Goal: Information Seeking & Learning: Find specific fact

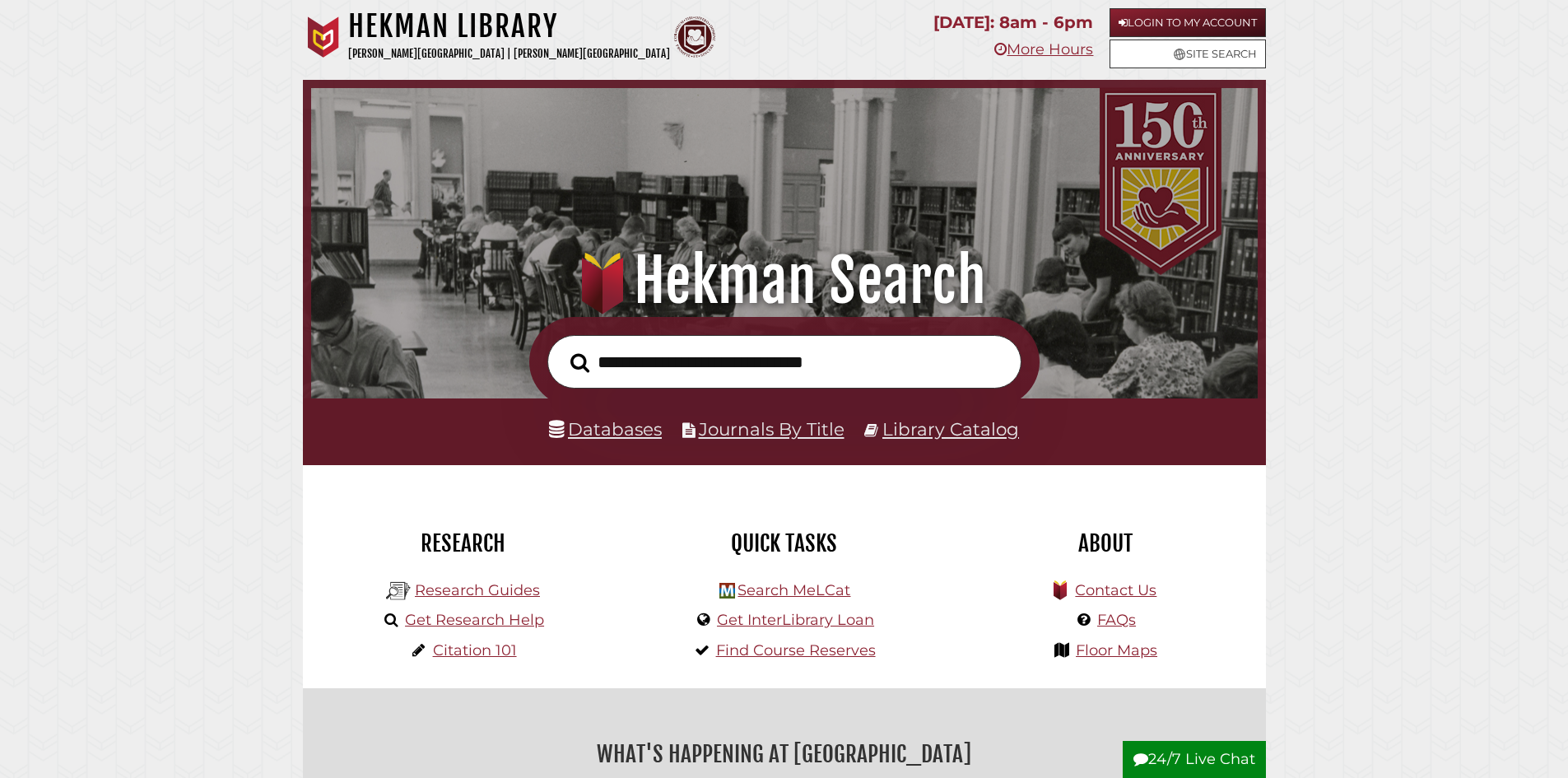
click at [722, 365] on input "text" at bounding box center [785, 361] width 474 height 54
click at [728, 364] on input "text" at bounding box center [785, 361] width 474 height 54
type input "**********"
click at [562, 348] on button "Search" at bounding box center [579, 363] width 35 height 30
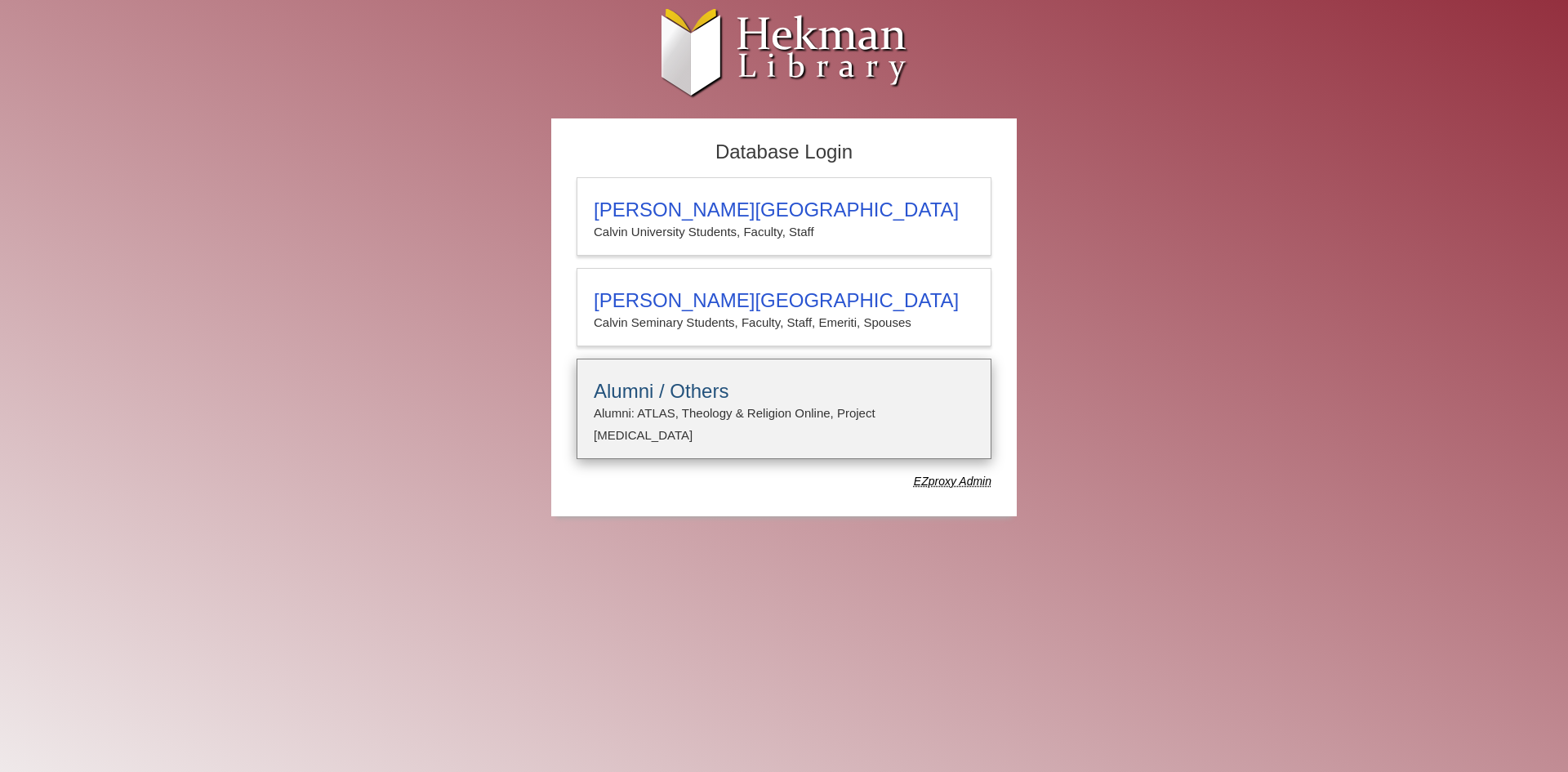
click at [660, 381] on h3 "Alumni / Others" at bounding box center [784, 391] width 380 height 23
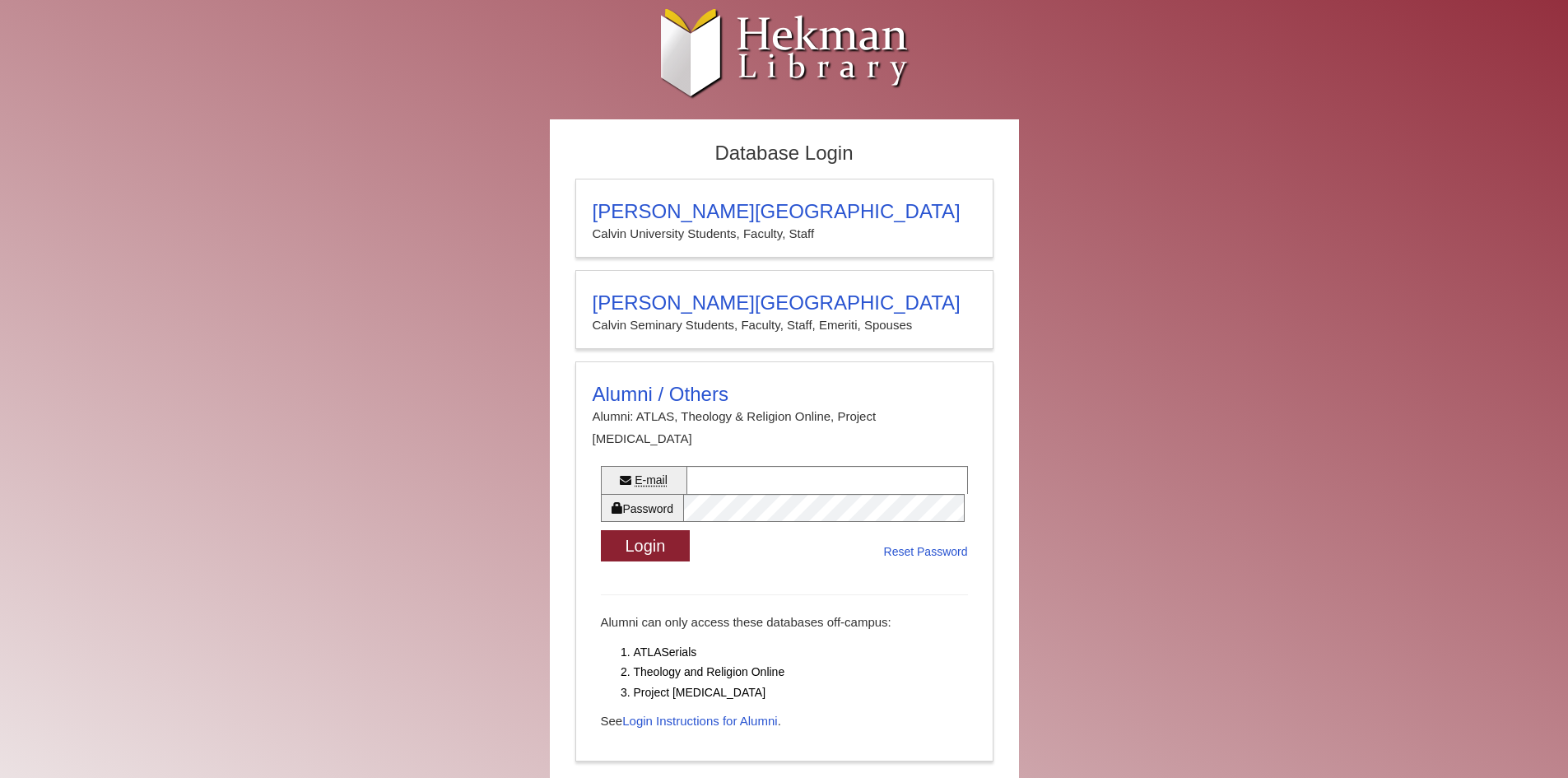
scroll to position [46, 0]
